Goal: Task Accomplishment & Management: Use online tool/utility

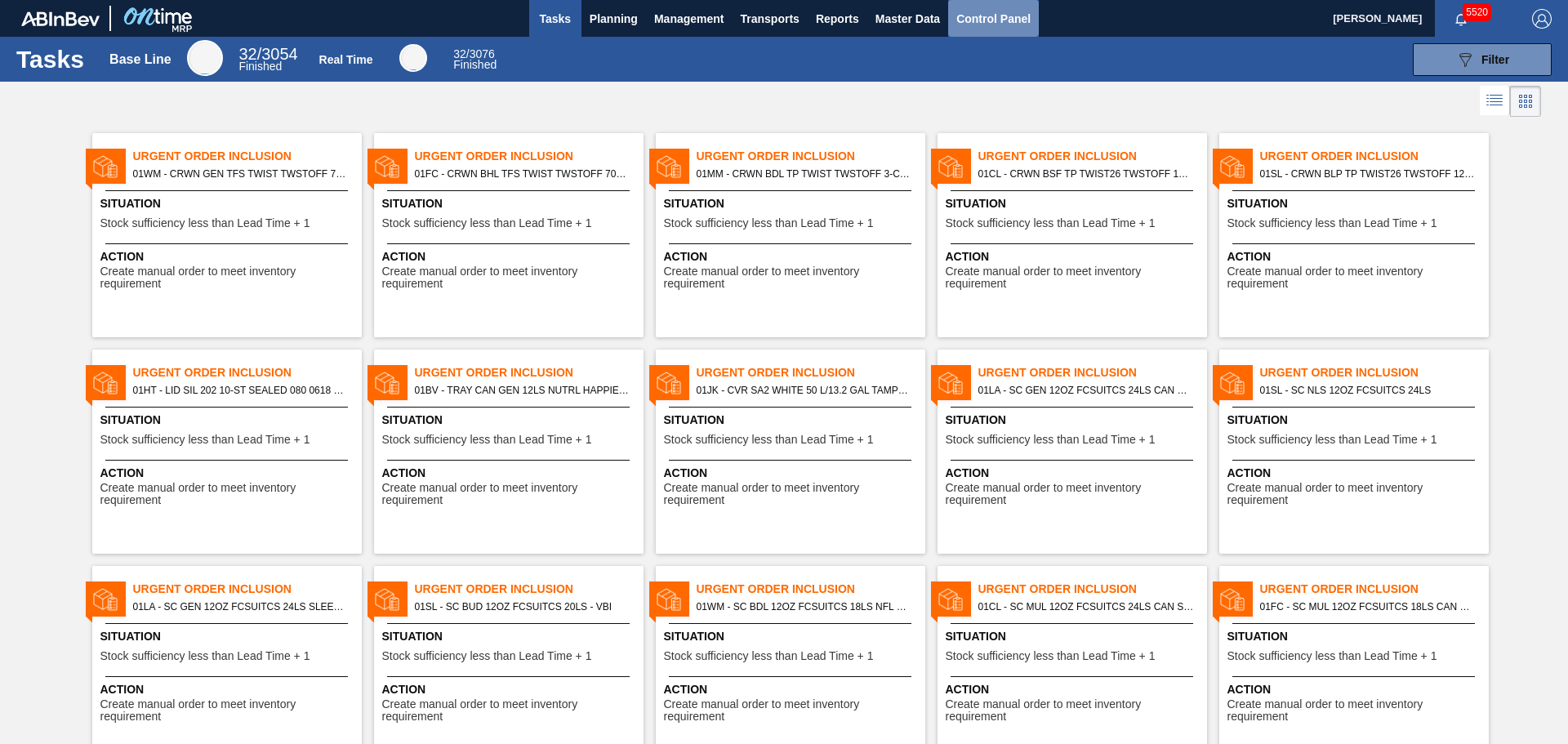
click at [1019, 16] on span "Control Panel" at bounding box center [993, 19] width 75 height 20
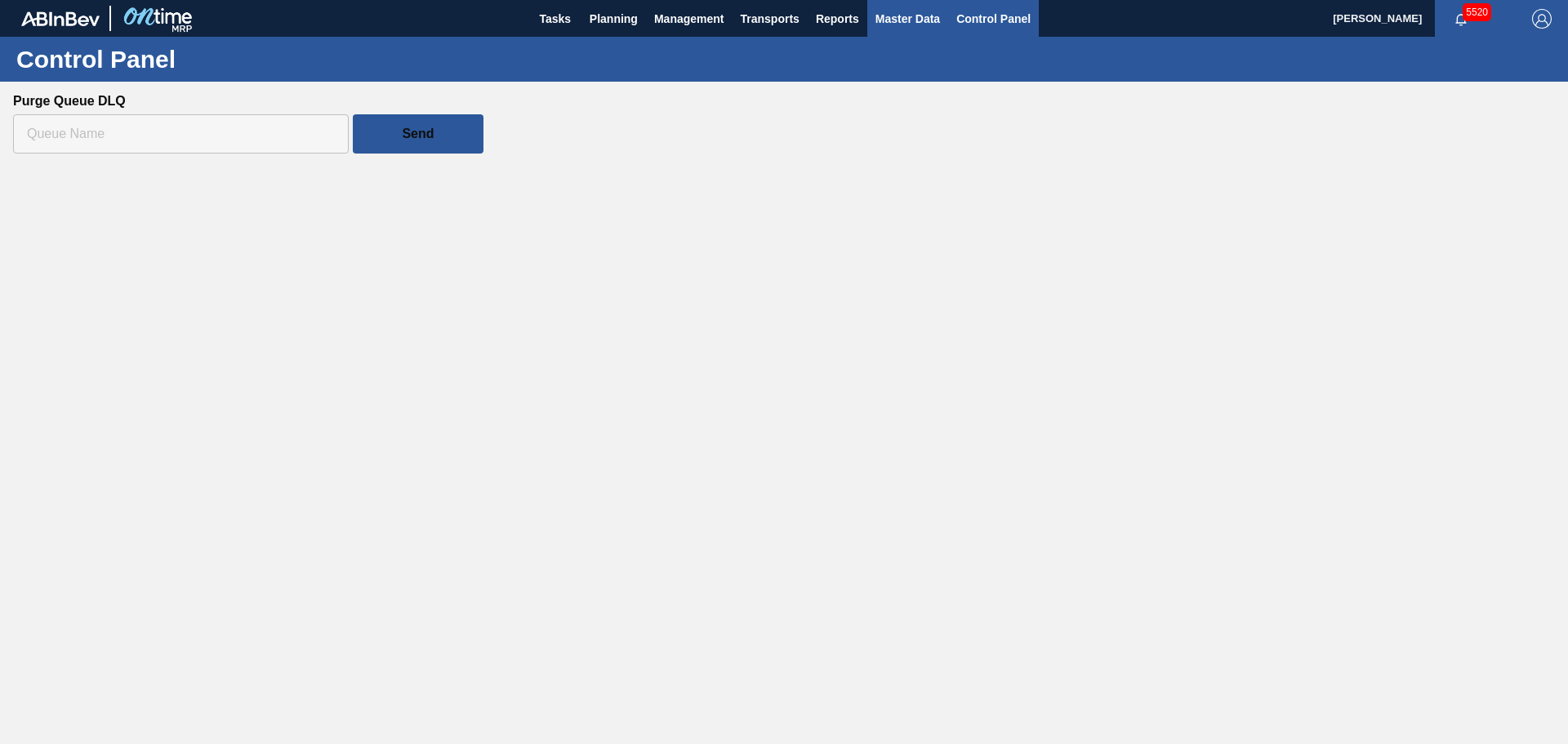
click at [916, 12] on span "Master Data" at bounding box center [907, 19] width 65 height 20
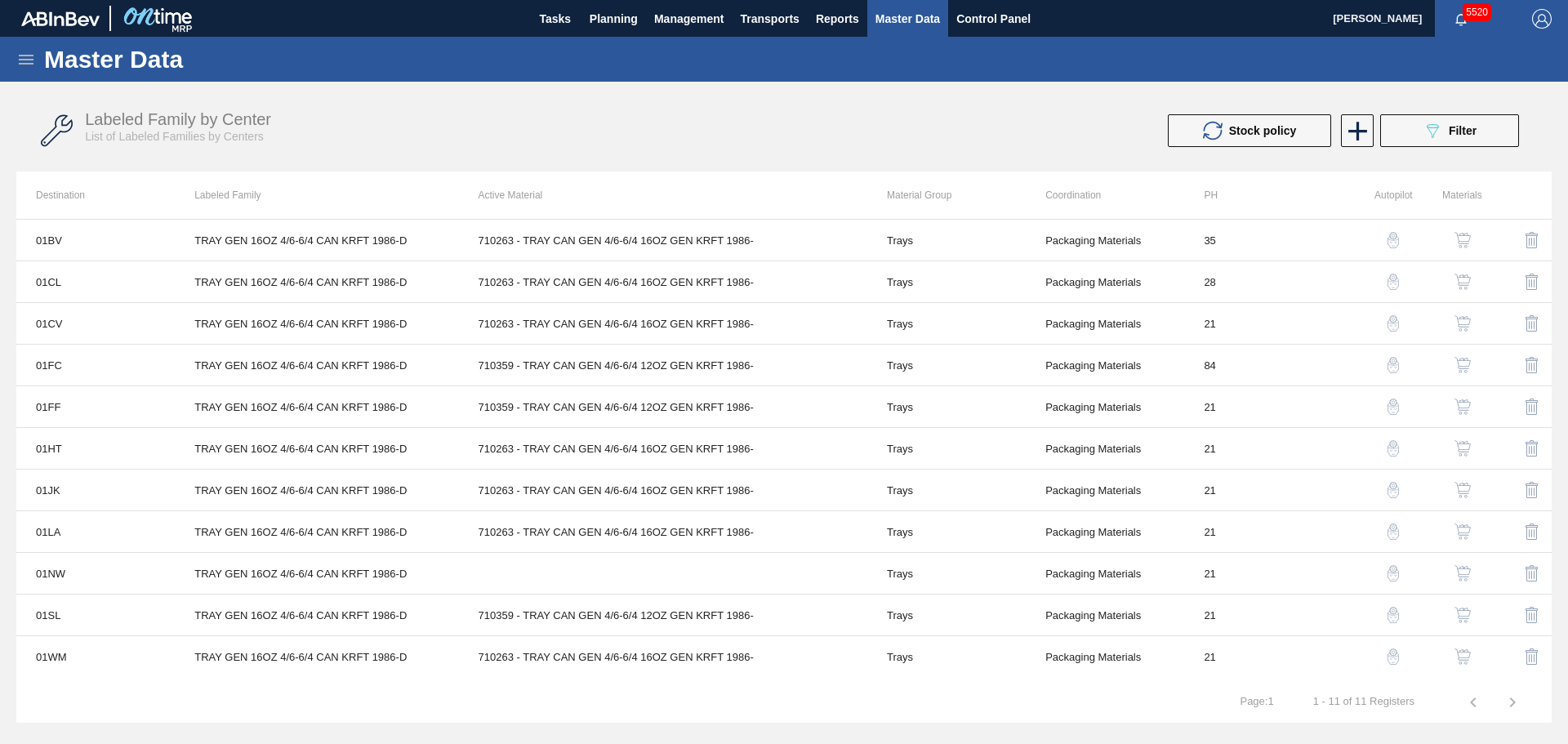
click at [26, 58] on icon at bounding box center [26, 60] width 20 height 20
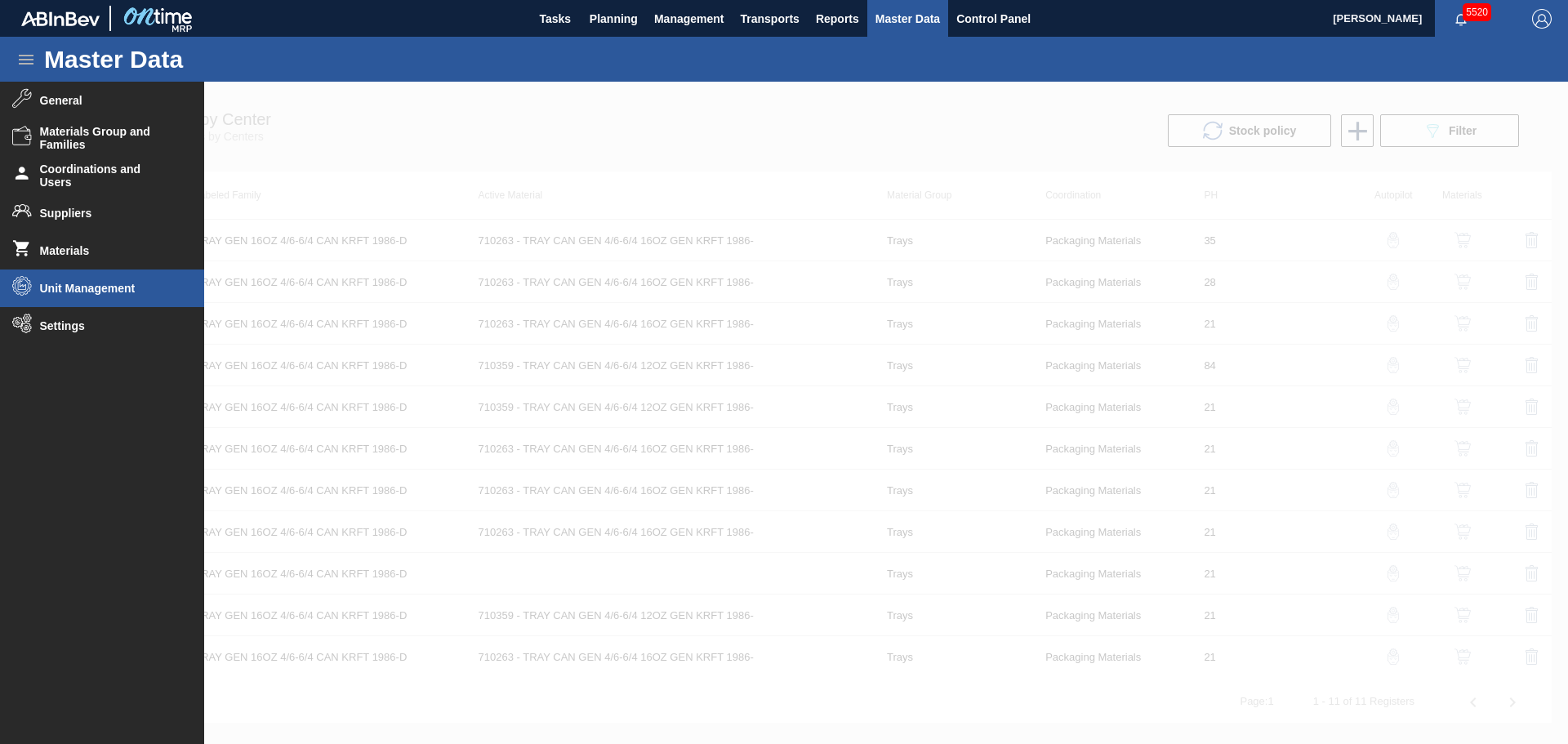
click at [91, 284] on span "Unit Management" at bounding box center [107, 288] width 134 height 13
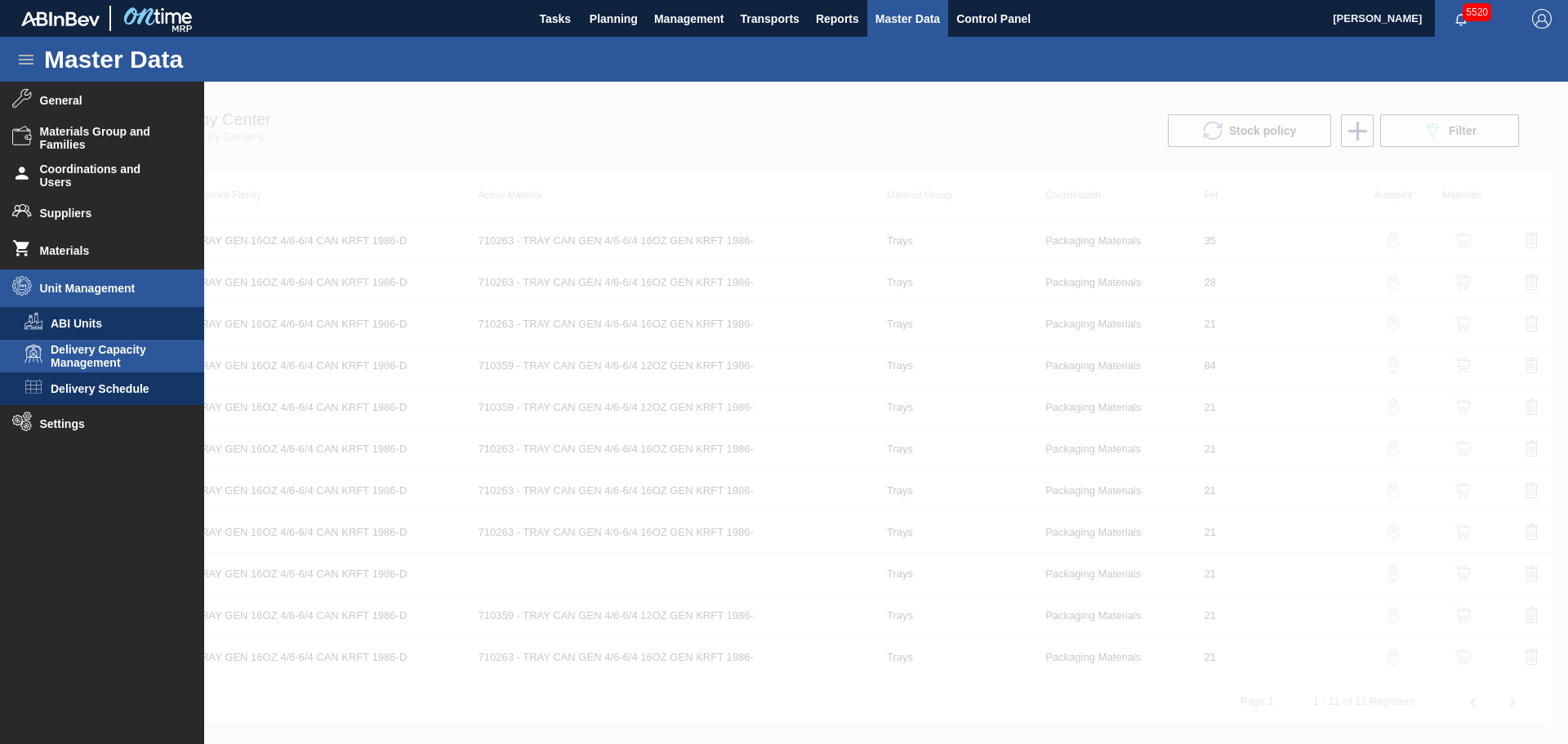
click at [82, 356] on span "Delivery Capacity Management" at bounding box center [113, 356] width 125 height 26
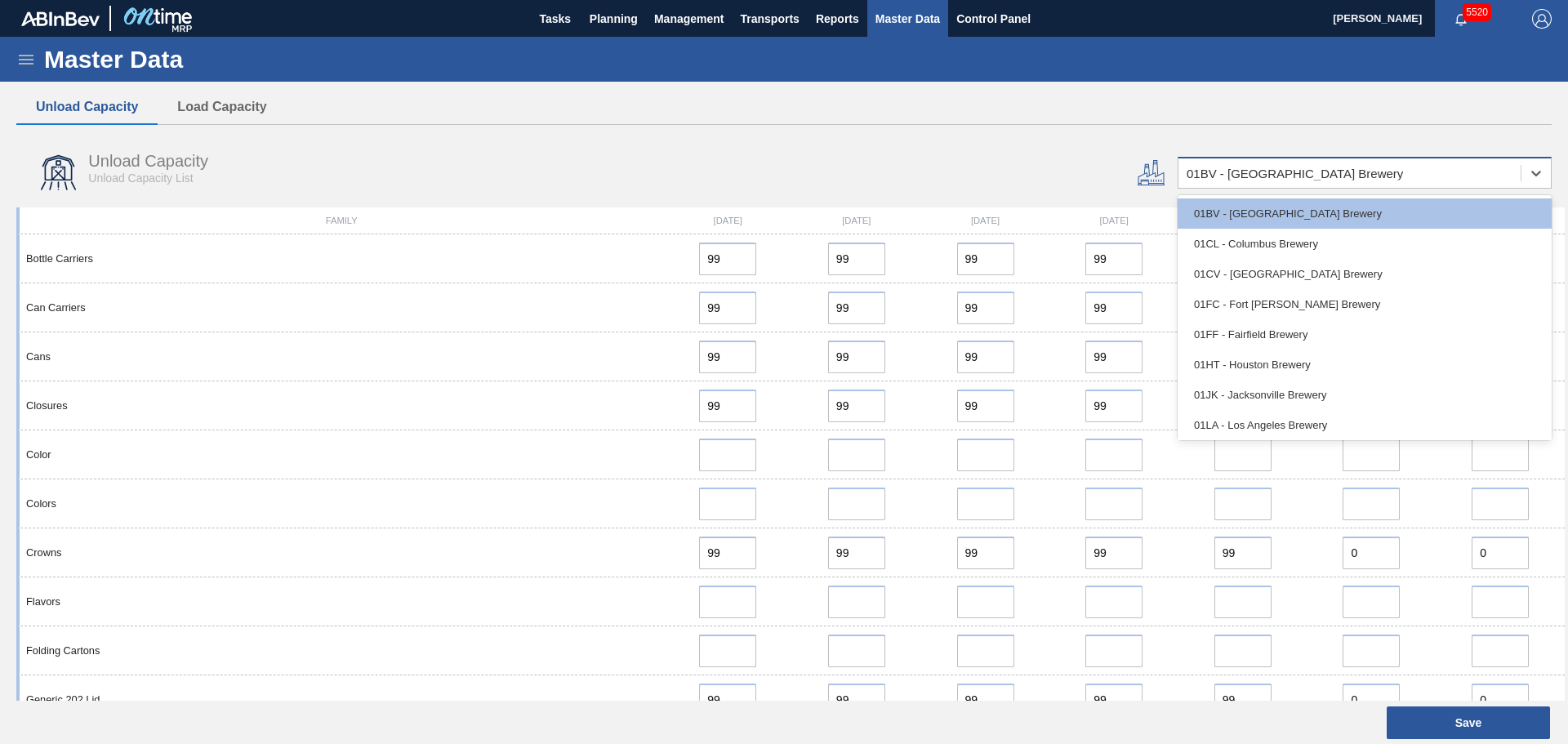
click at [1240, 182] on div "01BV - [GEOGRAPHIC_DATA] Brewery" at bounding box center [1349, 174] width 342 height 24
click at [1181, 107] on div "Unload Capacity Load Capacity" at bounding box center [784, 107] width 1535 height 35
